Goal: Navigation & Orientation: Go to known website

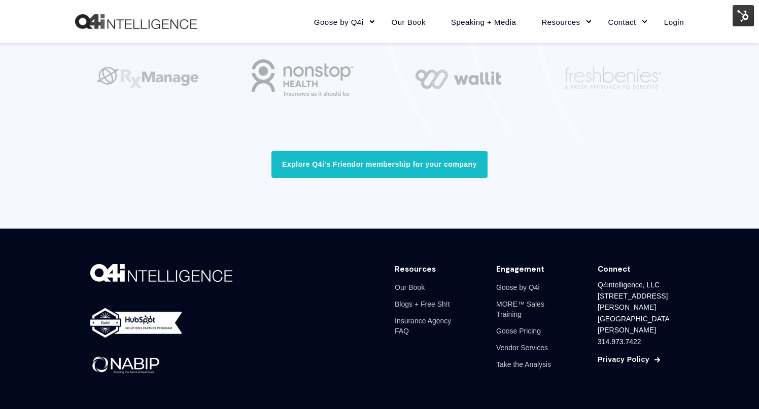
scroll to position [3126, 0]
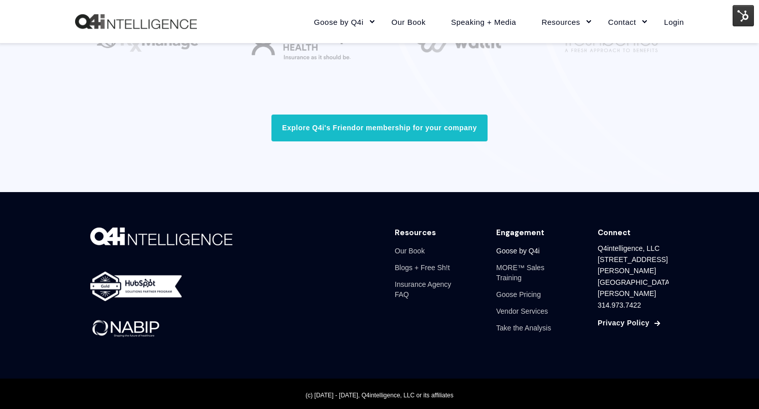
click at [524, 249] on link "Goose by Q4i" at bounding box center [518, 251] width 44 height 17
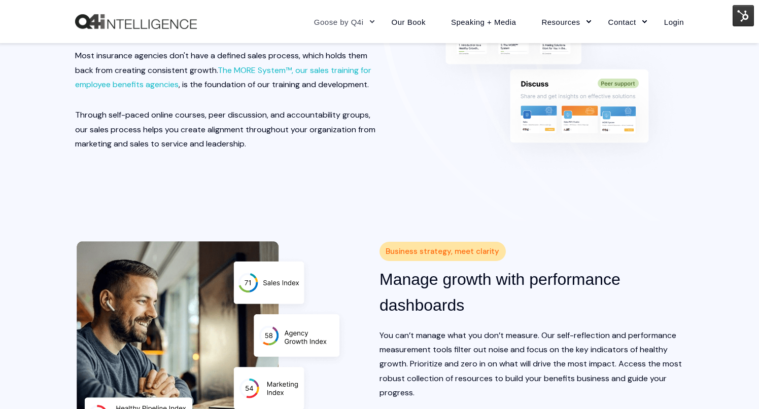
scroll to position [1275, 0]
